Goal: Find specific page/section: Find specific page/section

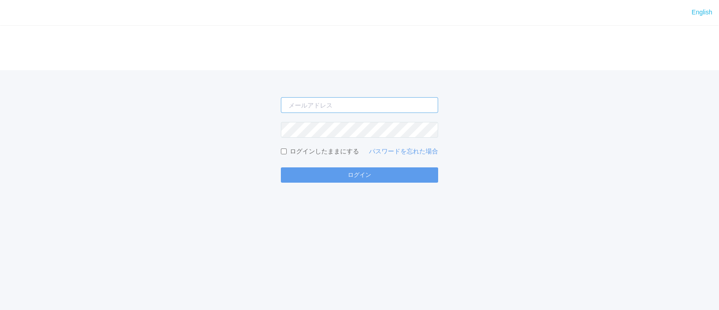
type input "[PERSON_NAME][EMAIL_ADDRESS][DOMAIN_NAME]"
click at [320, 165] on form "[PERSON_NAME][EMAIL_ADDRESS][DOMAIN_NAME] ログインしたままにする パスワードを忘れた場合 ログイン" at bounding box center [359, 139] width 157 height 85
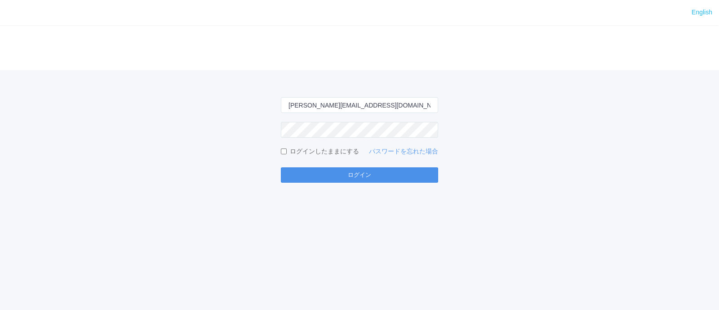
click at [323, 171] on button "ログイン" at bounding box center [359, 174] width 157 height 15
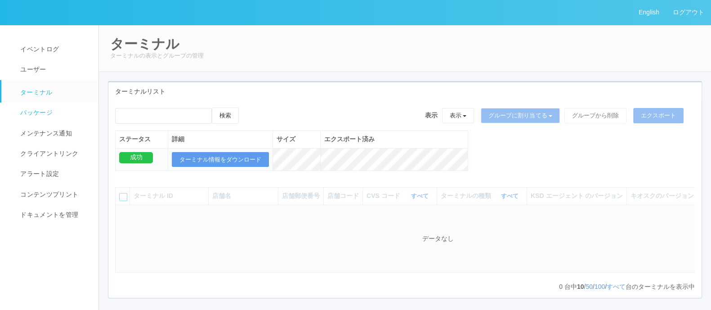
click at [42, 113] on span "パッケージ" at bounding box center [35, 112] width 35 height 7
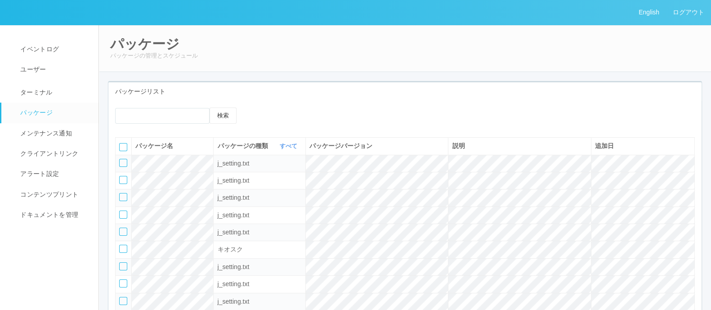
scroll to position [280, 0]
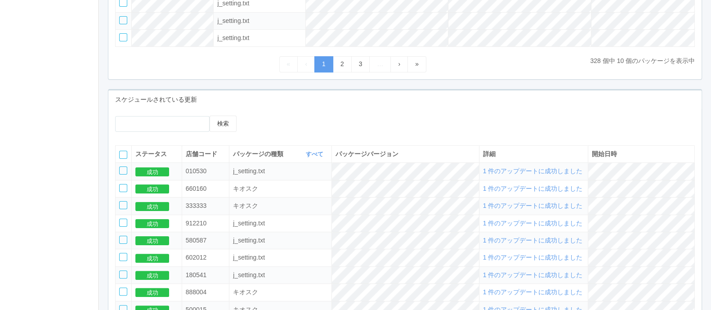
click at [555, 174] on span "1 件のアップデートに成功しました" at bounding box center [533, 170] width 100 height 7
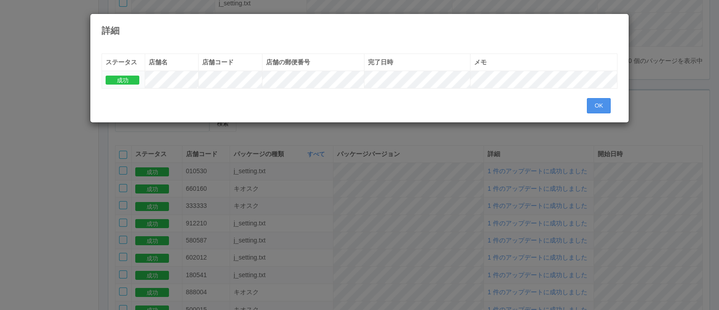
click at [607, 104] on button "OK" at bounding box center [599, 105] width 24 height 15
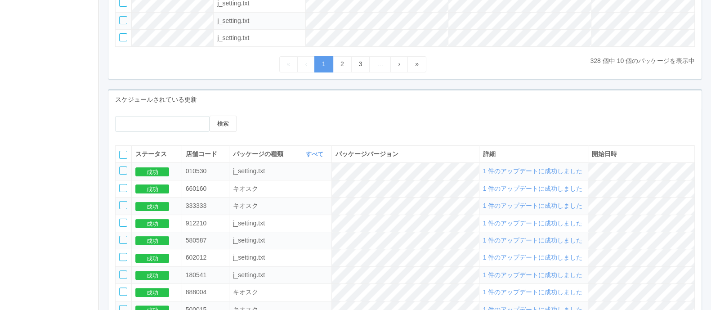
scroll to position [0, 0]
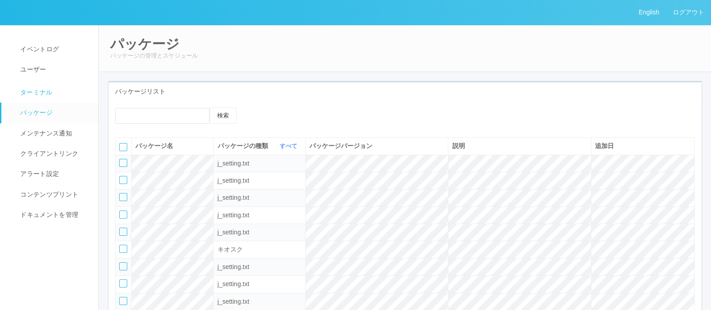
click at [73, 100] on link "ターミナル" at bounding box center [53, 91] width 105 height 22
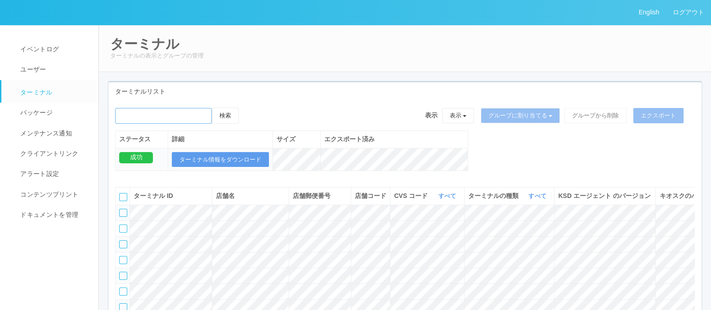
click at [196, 112] on input "emailSearch" at bounding box center [163, 116] width 97 height 16
type input "k"
type input "きくや"
click at [234, 119] on button "検索" at bounding box center [225, 115] width 27 height 16
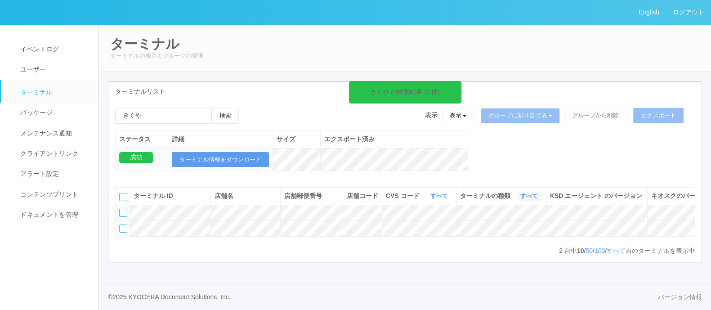
click at [528, 199] on link "すべて" at bounding box center [530, 195] width 20 height 7
click at [525, 238] on link "キオスク" at bounding box center [506, 233] width 71 height 12
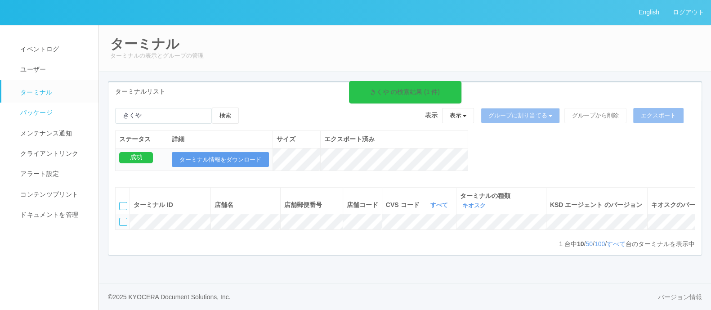
click at [47, 118] on link "パッケージ" at bounding box center [53, 112] width 105 height 20
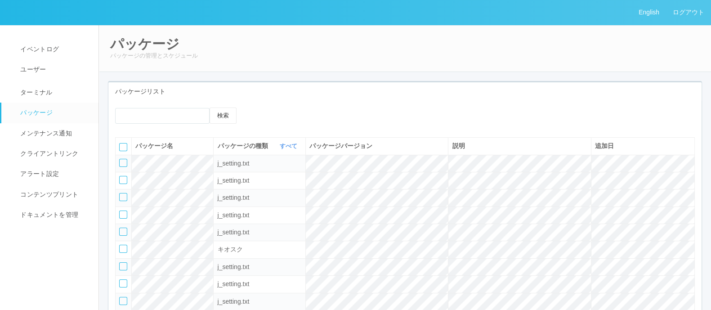
scroll to position [280, 0]
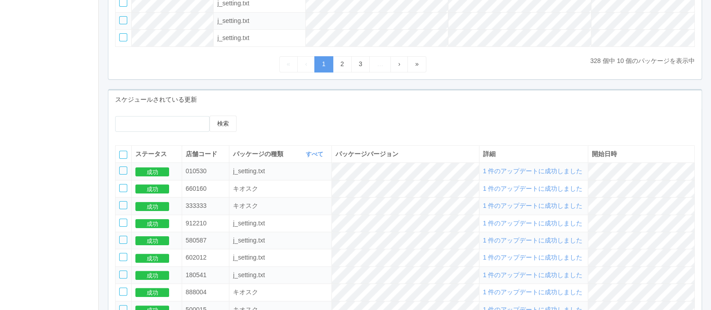
click at [547, 174] on span "1 件のアップデートに成功しました" at bounding box center [533, 170] width 100 height 7
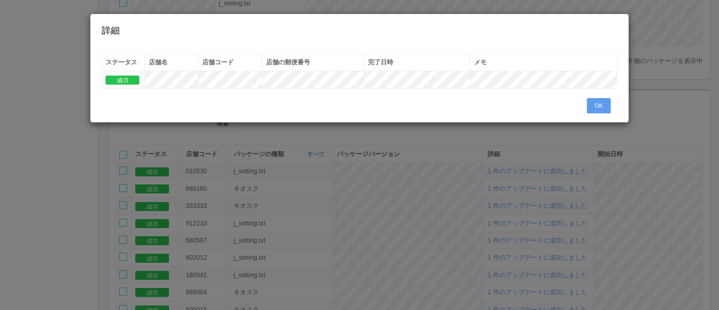
click at [618, 21] on icon at bounding box center [618, 21] width 0 height 0
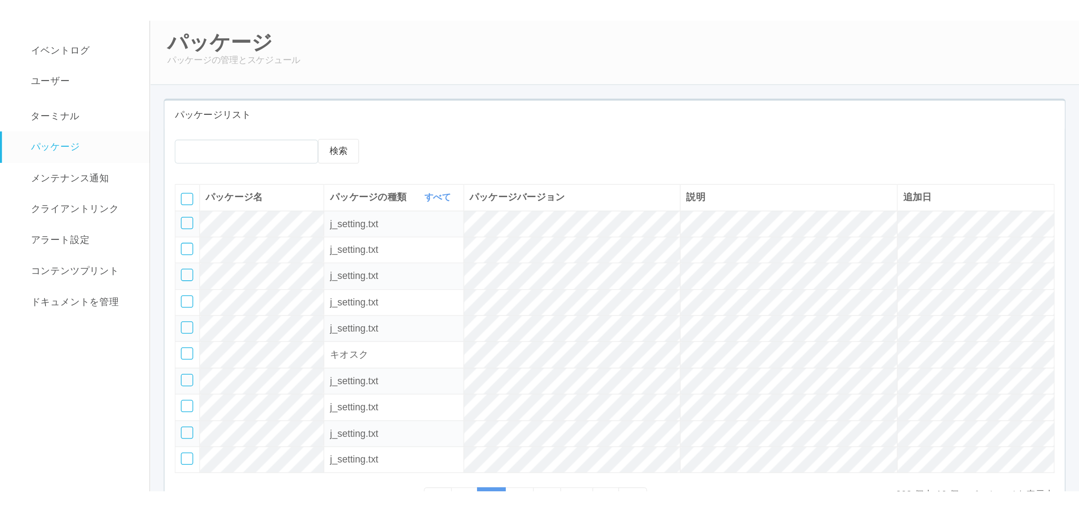
scroll to position [0, 0]
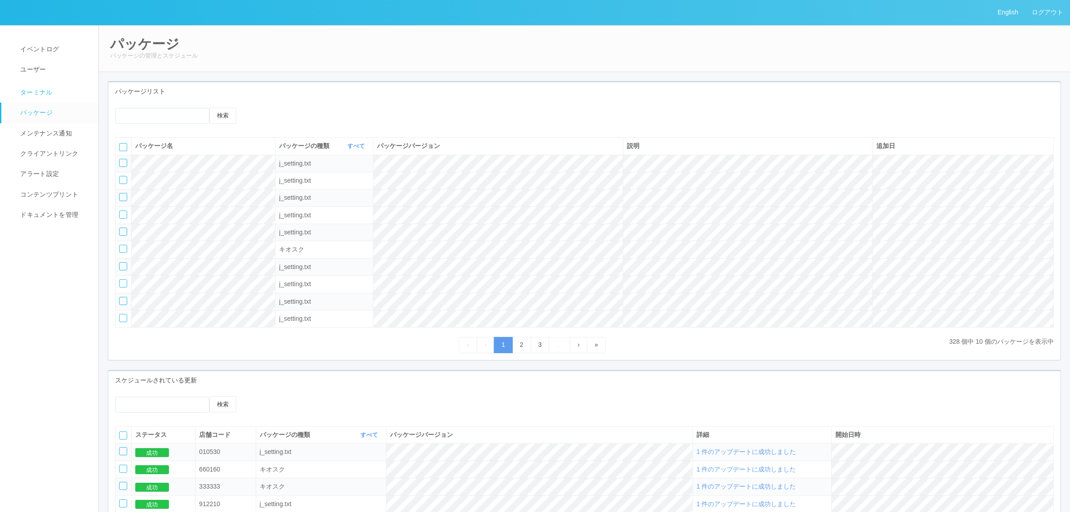
click at [48, 98] on link "ターミナル" at bounding box center [53, 91] width 105 height 22
